Goal: Transaction & Acquisition: Obtain resource

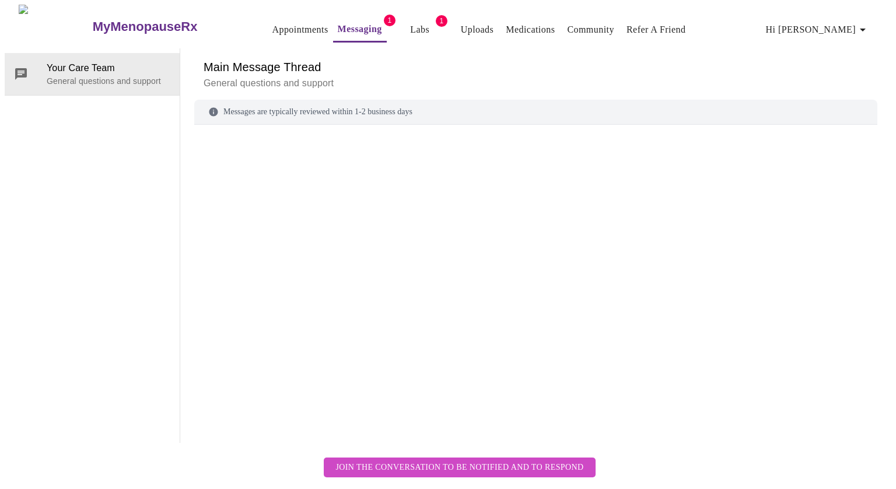
scroll to position [44, 0]
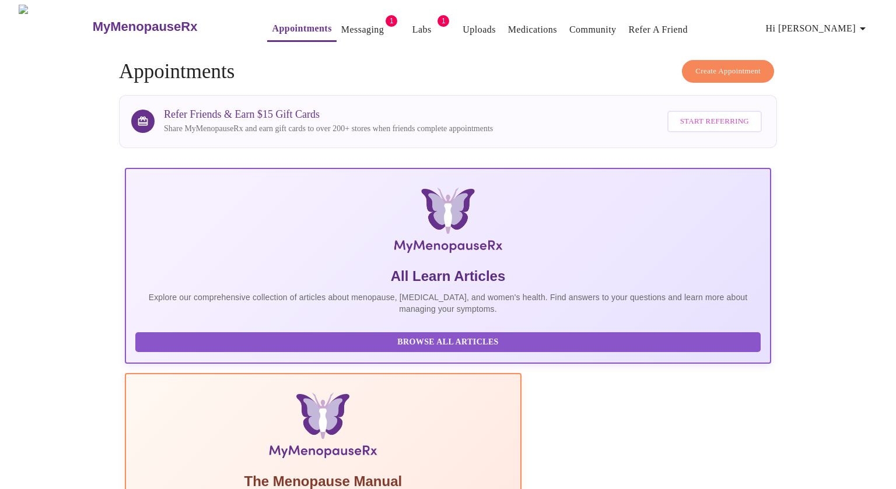
click at [412, 26] on link "Labs" at bounding box center [421, 30] width 19 height 16
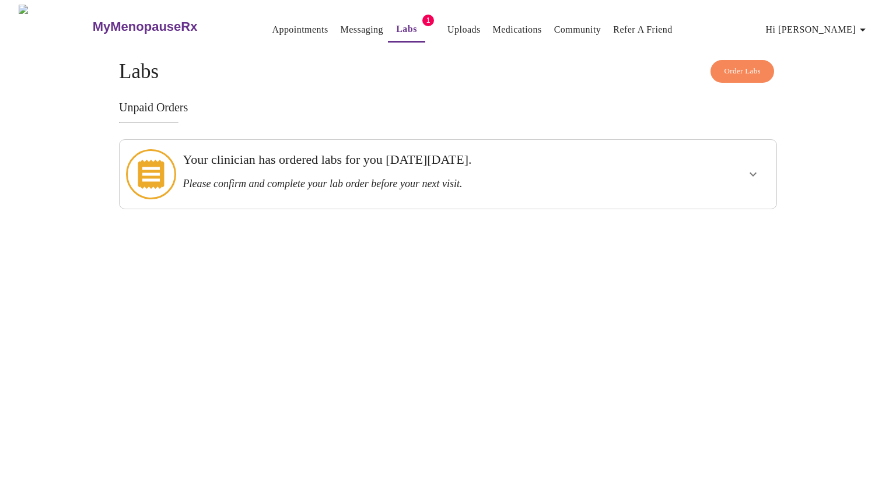
click at [295, 169] on div "Your clinician has ordered labs for you on Wednesday, October 8th. Please confi…" at bounding box center [416, 171] width 467 height 38
click at [148, 163] on icon at bounding box center [151, 174] width 26 height 29
click at [754, 173] on icon "show more" at bounding box center [753, 175] width 7 height 4
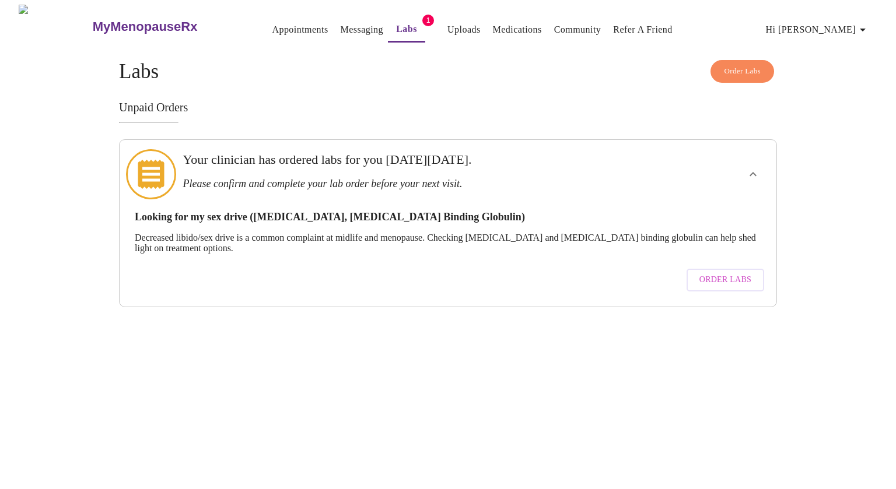
click at [730, 273] on span "Order Labs" at bounding box center [725, 280] width 52 height 15
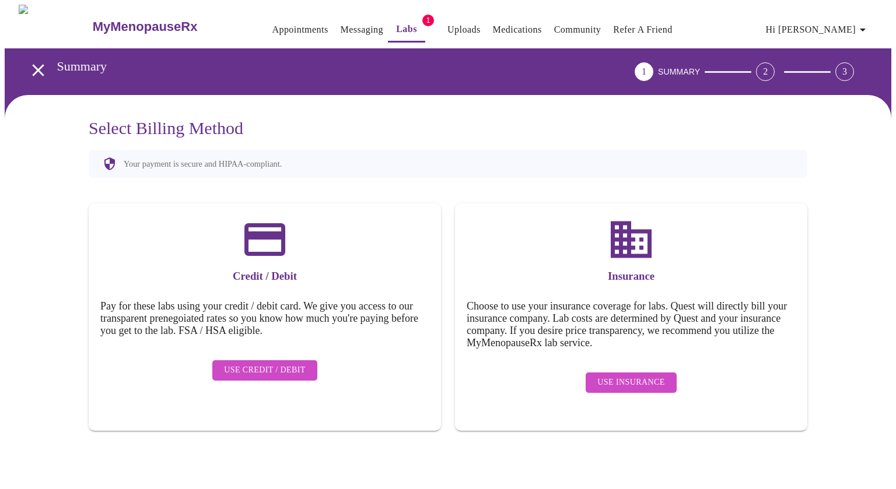
click at [617, 376] on span "Use Insurance" at bounding box center [630, 383] width 67 height 15
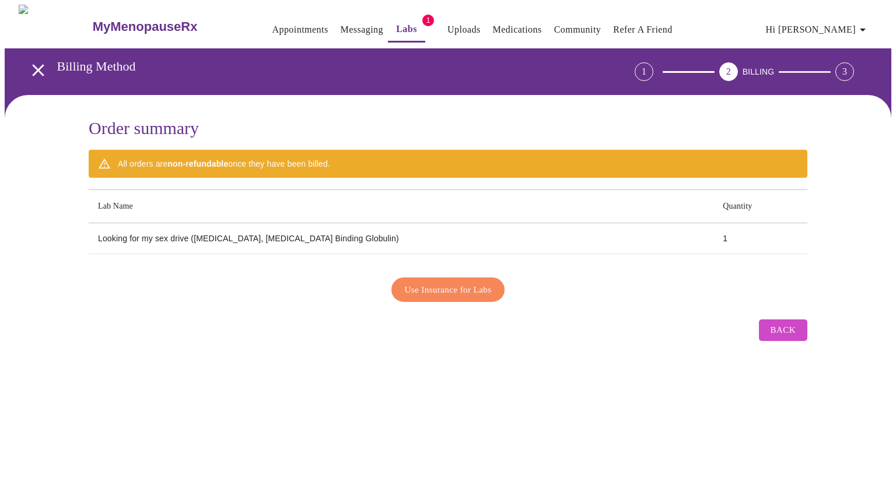
click at [457, 287] on span "Use Insurance for Labs" at bounding box center [448, 289] width 87 height 15
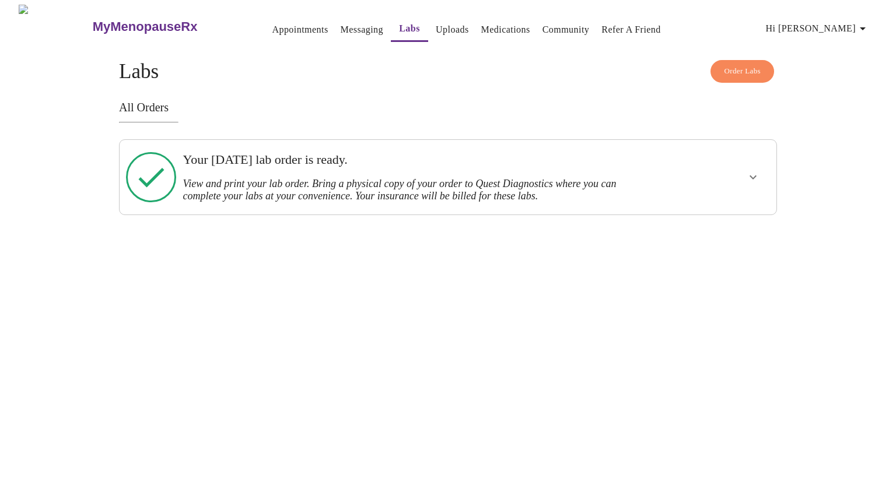
click at [757, 176] on icon "show more" at bounding box center [753, 177] width 14 height 14
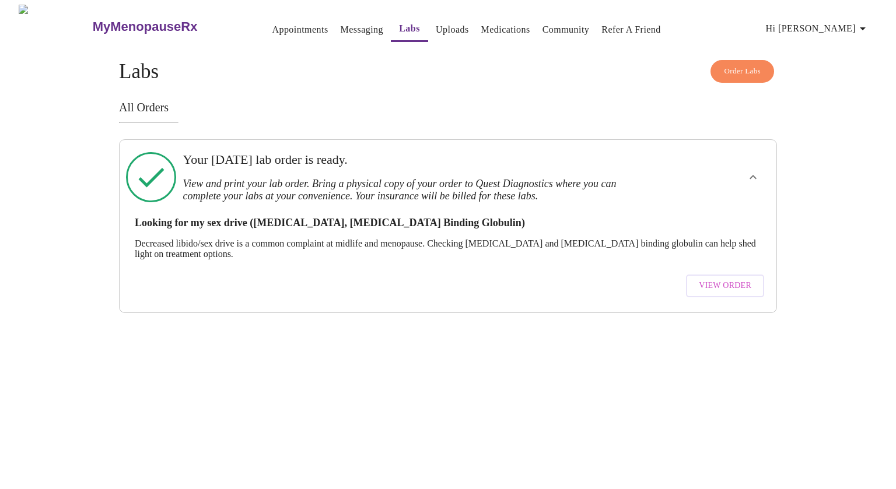
click at [706, 279] on span "View Order" at bounding box center [725, 286] width 52 height 15
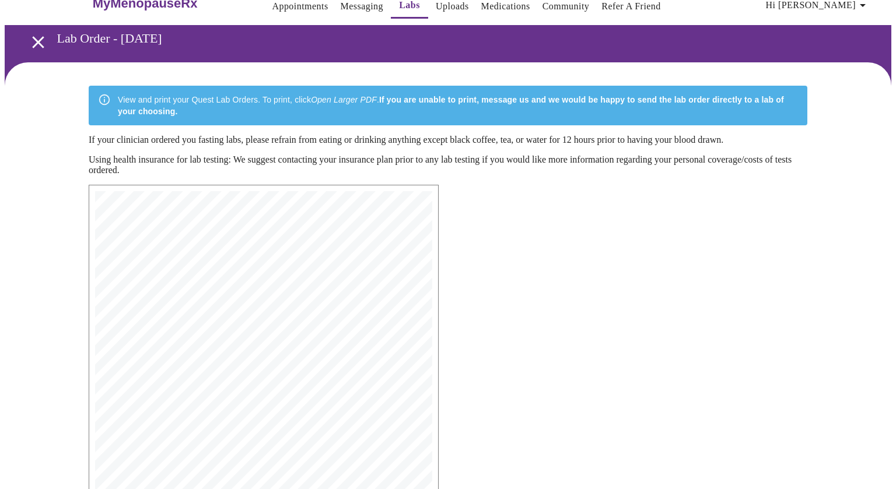
scroll to position [47, 0]
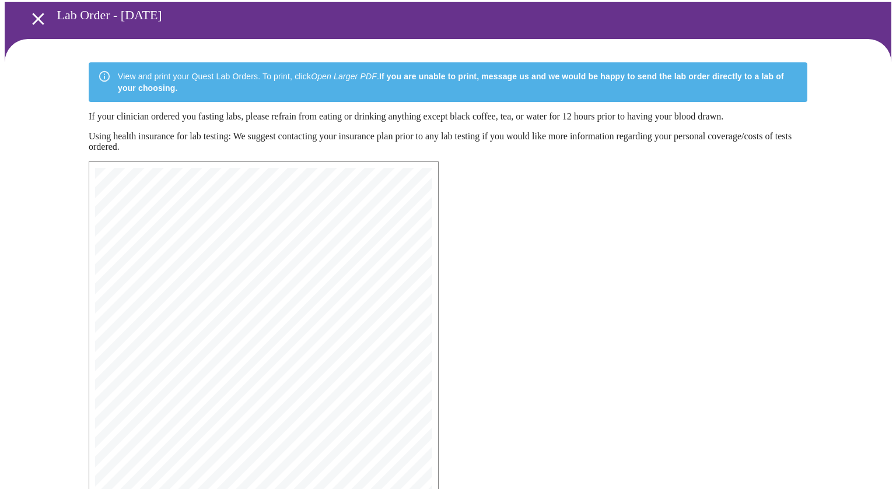
click at [6, 263] on div at bounding box center [6, 244] width 12 height 489
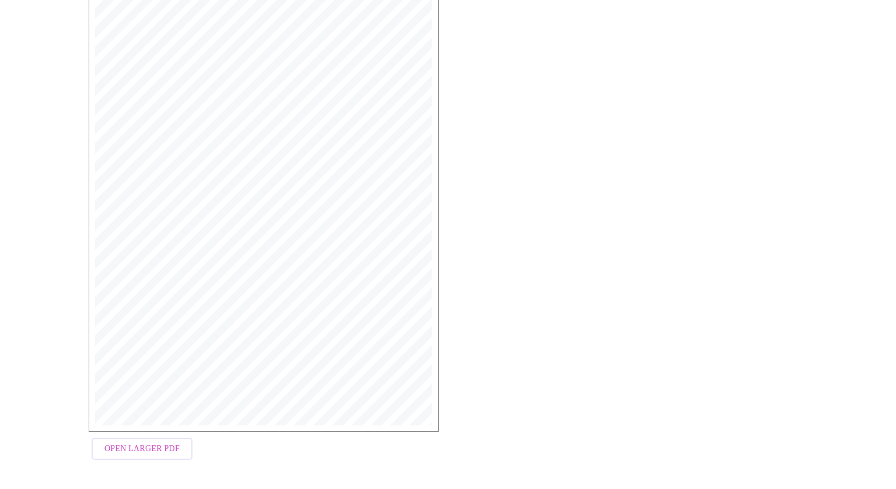
scroll to position [227, 0]
click at [146, 450] on span "Open Larger PDF" at bounding box center [141, 448] width 75 height 15
click at [117, 453] on span "Open Larger PDF" at bounding box center [141, 448] width 75 height 15
